Goal: Information Seeking & Learning: Learn about a topic

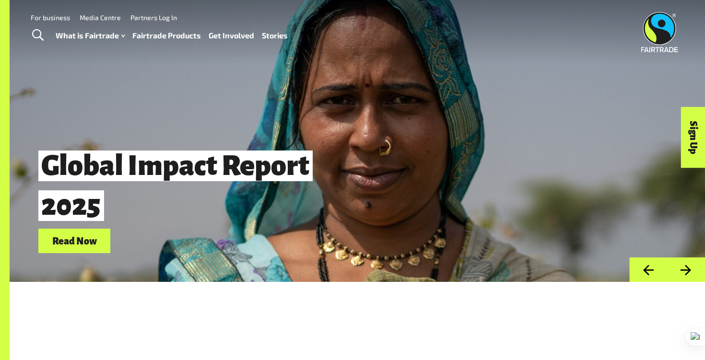
click at [165, 36] on link "Fairtrade Products" at bounding box center [166, 36] width 69 height 14
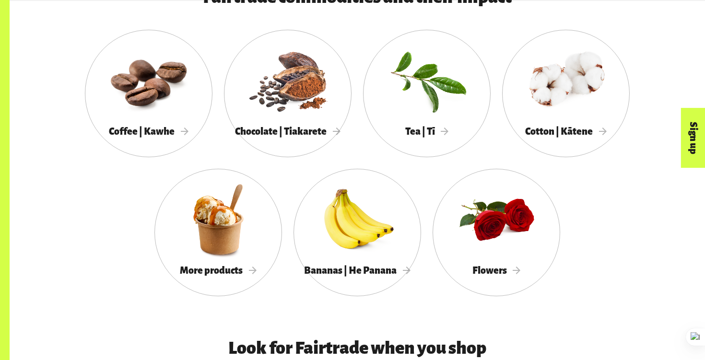
scroll to position [905, 0]
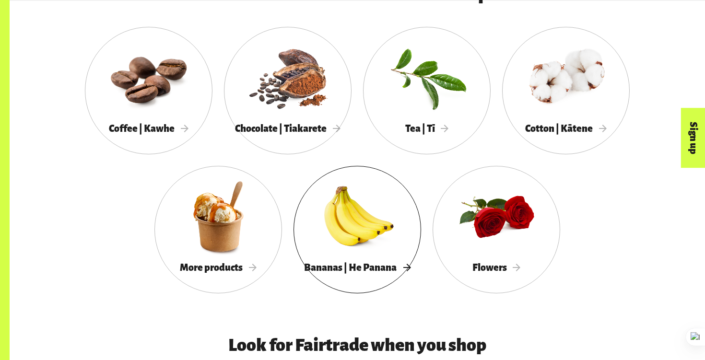
click at [334, 232] on div at bounding box center [358, 216] width 128 height 83
